Goal: Find contact information: Find contact information

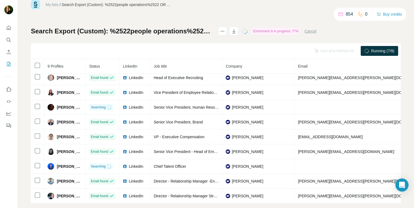
scroll to position [22, 0]
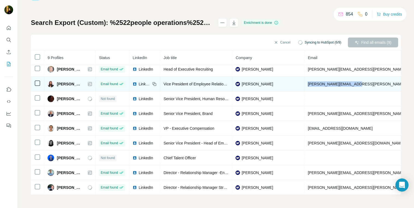
drag, startPoint x: 355, startPoint y: 84, endPoint x: 304, endPoint y: 84, distance: 50.8
click at [304, 84] on td "candra.davis@moodys.com" at bounding box center [371, 84] width 135 height 15
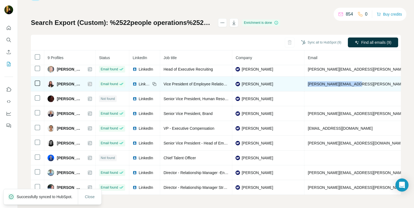
copy span "candra.davis@moodys.com"
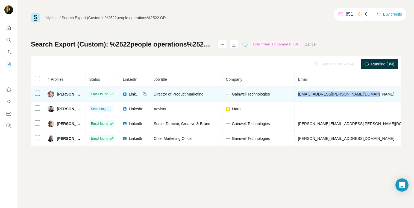
drag, startPoint x: 370, startPoint y: 94, endPoint x: 301, endPoint y: 92, distance: 69.7
click at [301, 92] on td "elly.marsh@gainwelltechnologies.com" at bounding box center [362, 94] width 135 height 15
copy span "elly.marsh@gainwelltechnologies.com"
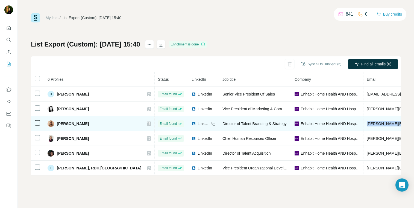
drag, startPoint x: 372, startPoint y: 124, endPoint x: 323, endPoint y: 123, distance: 49.2
copy span "[PERSON_NAME][EMAIL_ADDRESS][PERSON_NAME][PERSON_NAME][DOMAIN_NAME]"
drag, startPoint x: 372, startPoint y: 124, endPoint x: 351, endPoint y: 124, distance: 20.5
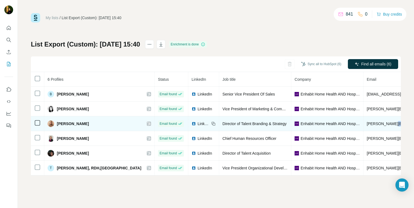
copy span "@[PERSON_NAME][DOMAIN_NAME]"
